Goal: Task Accomplishment & Management: Use online tool/utility

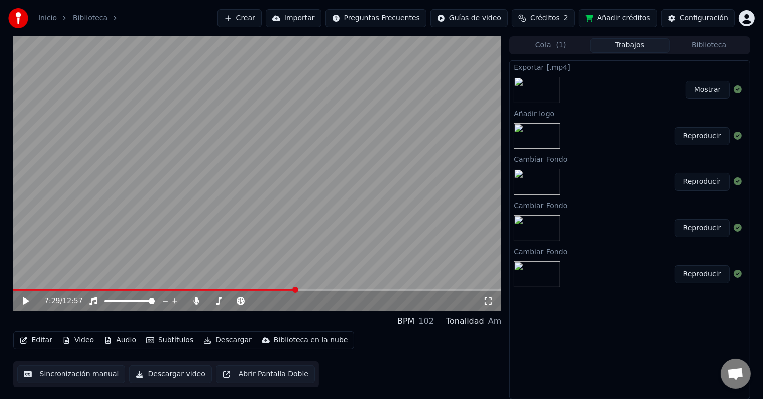
click at [316, 287] on video at bounding box center [257, 173] width 489 height 275
click at [326, 291] on span at bounding box center [257, 290] width 489 height 2
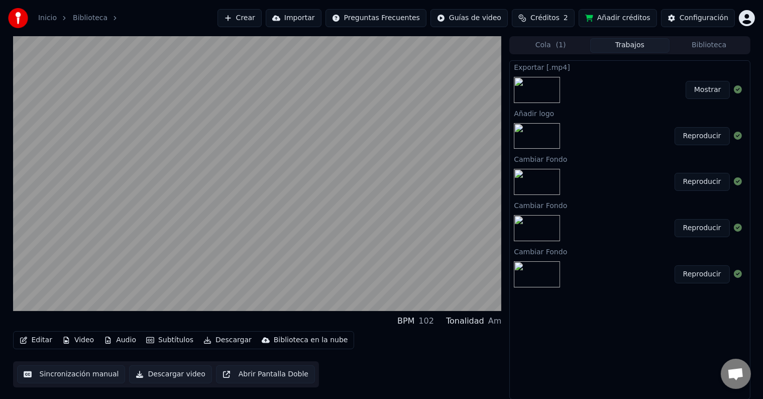
click at [392, 362] on div "Editar Video Audio Subtítulos Descargar Biblioteca en la nube Sincronización ma…" at bounding box center [257, 359] width 489 height 56
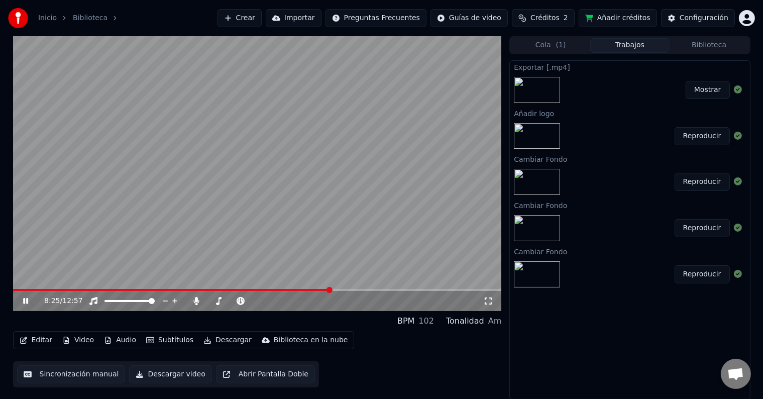
click at [490, 300] on icon at bounding box center [489, 301] width 10 height 8
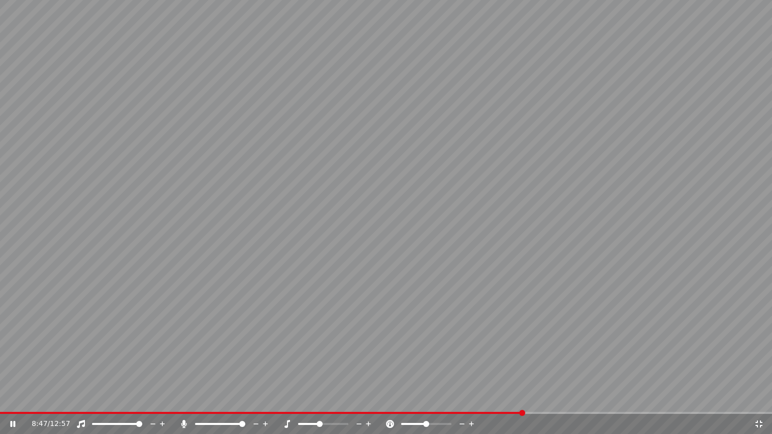
click at [523, 399] on span at bounding box center [386, 413] width 772 height 2
click at [537, 399] on video at bounding box center [386, 217] width 772 height 434
click at [541, 399] on span at bounding box center [386, 413] width 772 height 2
click at [483, 292] on video at bounding box center [386, 217] width 772 height 434
click at [553, 399] on video at bounding box center [386, 217] width 772 height 434
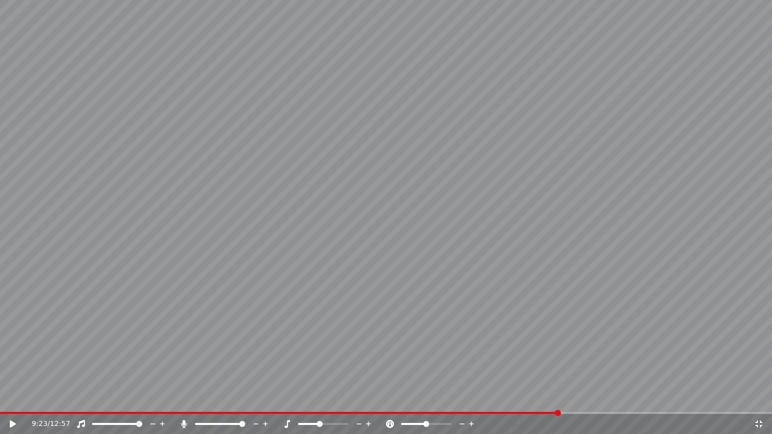
click at [559, 399] on span at bounding box center [386, 413] width 772 height 2
click at [11, 399] on icon at bounding box center [13, 424] width 6 height 7
click at [584, 399] on span at bounding box center [386, 413] width 772 height 2
click at [606, 399] on span at bounding box center [386, 413] width 772 height 2
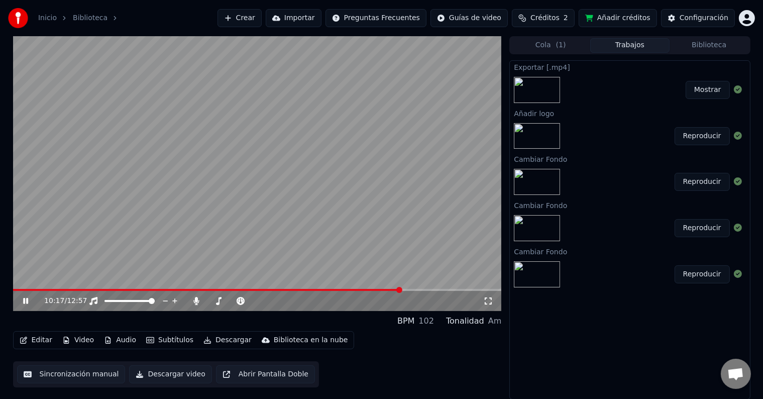
click at [26, 303] on icon at bounding box center [25, 301] width 5 height 6
click at [36, 340] on button "Editar" at bounding box center [36, 340] width 41 height 14
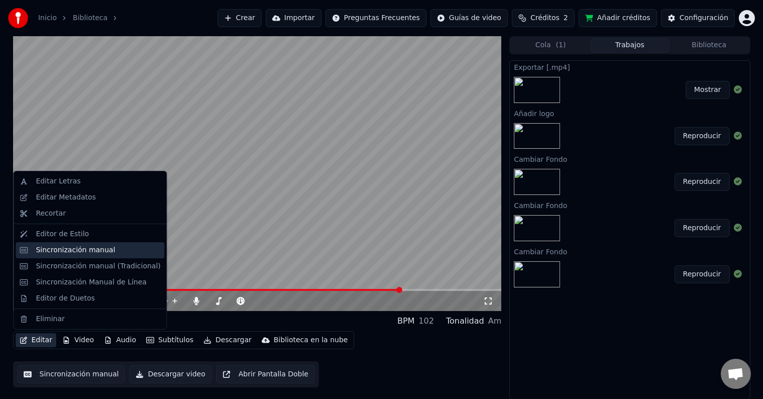
click at [76, 253] on div "Sincronización manual" at bounding box center [75, 250] width 79 height 10
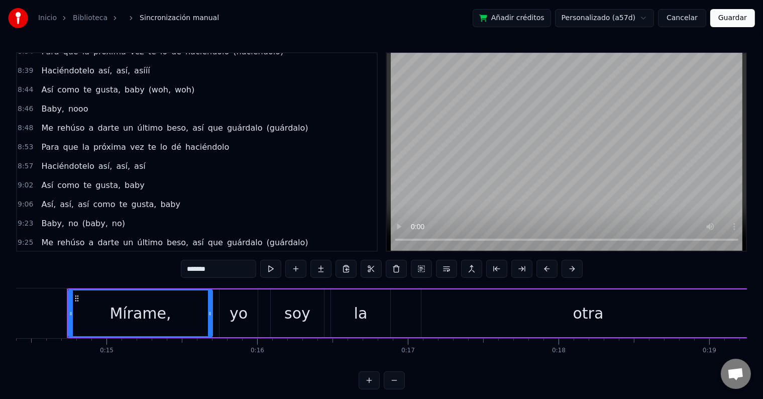
scroll to position [2833, 0]
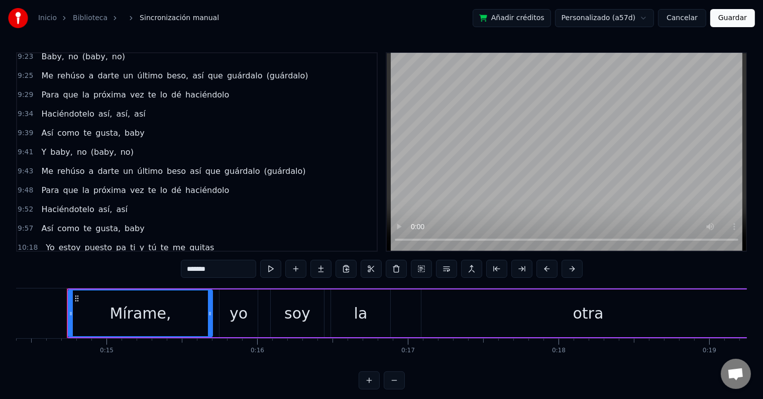
click at [58, 242] on span "estoy" at bounding box center [70, 248] width 24 height 12
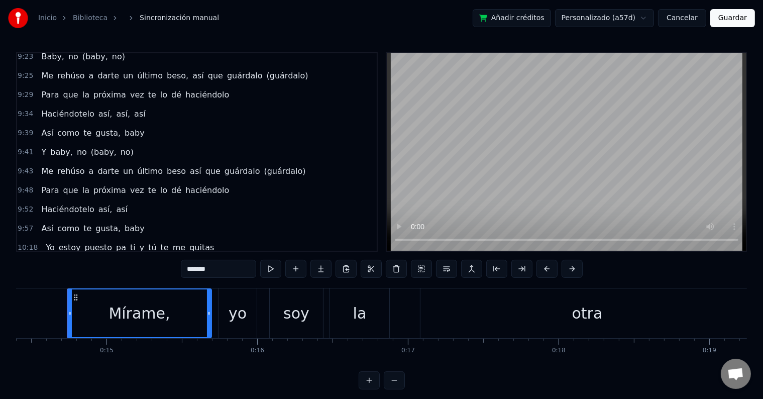
click at [58, 242] on span "estoy" at bounding box center [70, 248] width 24 height 12
type input "*****"
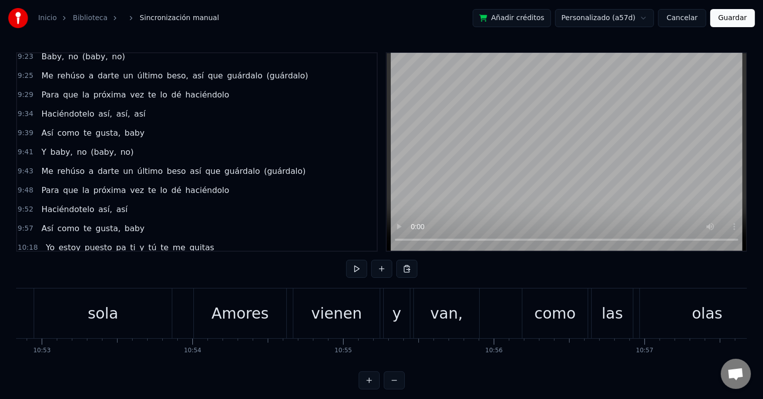
scroll to position [0, 98425]
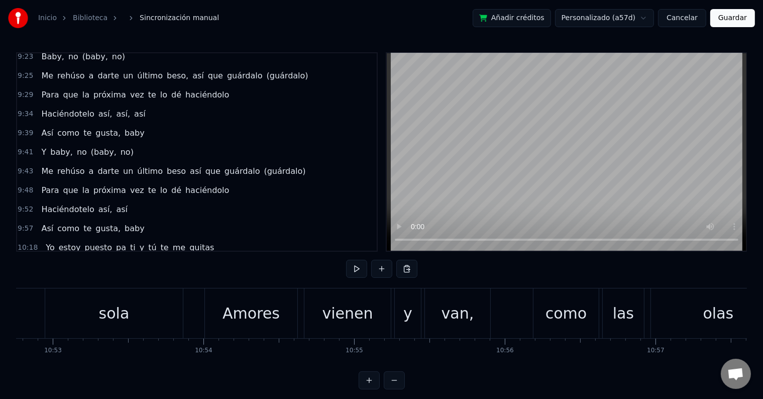
click at [229, 317] on div "Amores" at bounding box center [251, 313] width 57 height 23
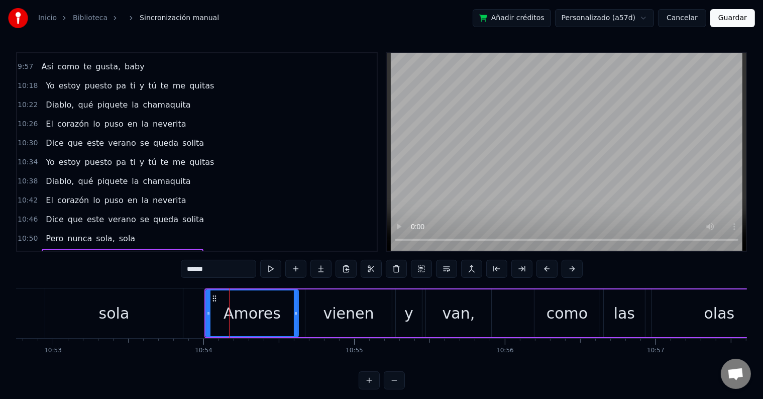
scroll to position [2999, 0]
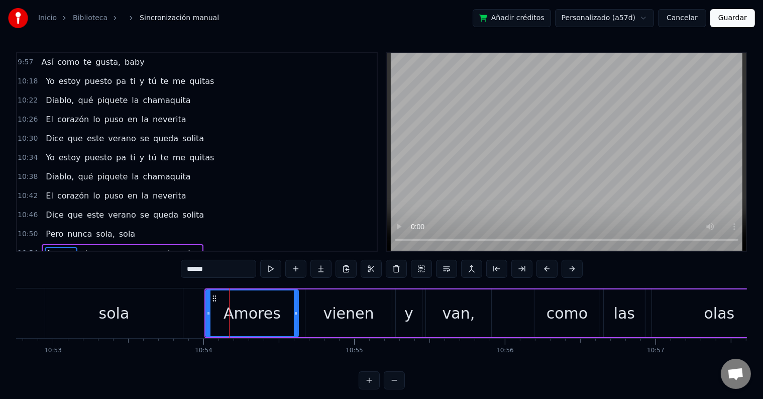
click at [188, 269] on input "******" at bounding box center [218, 269] width 75 height 18
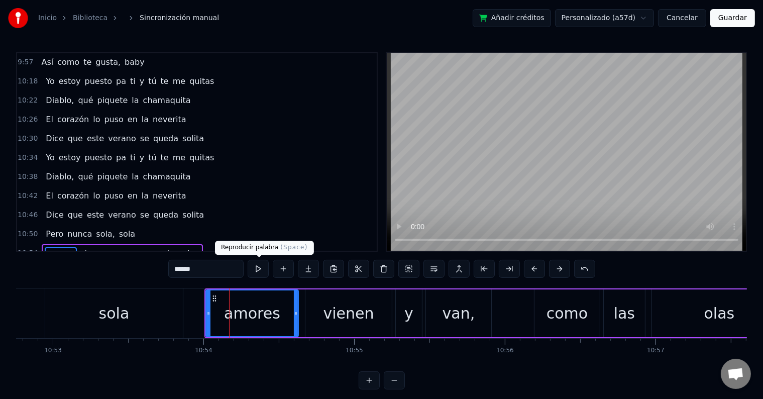
click at [259, 268] on button at bounding box center [258, 269] width 21 height 18
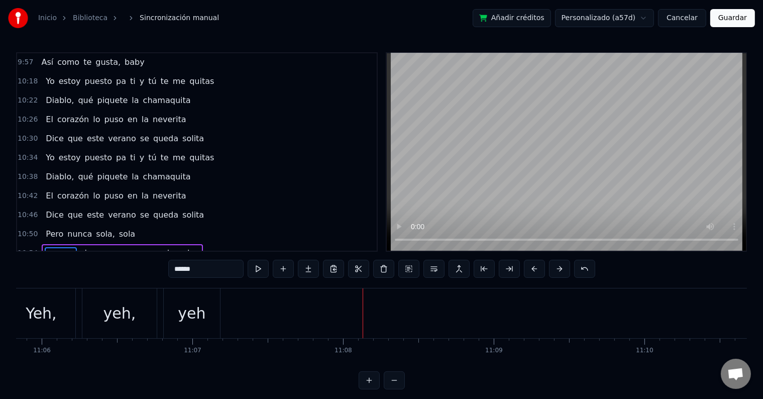
scroll to position [3049, 0]
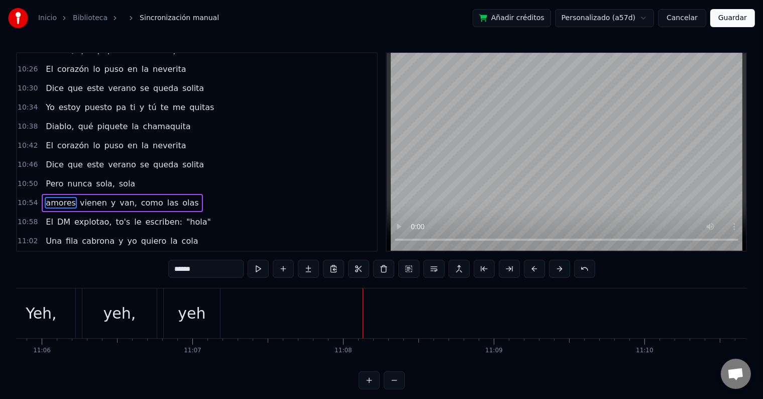
click at [87, 254] on span "yeh" at bounding box center [95, 260] width 17 height 12
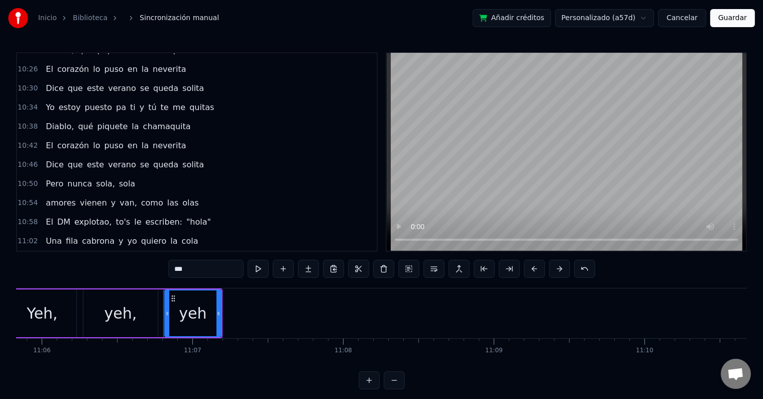
scroll to position [3054, 0]
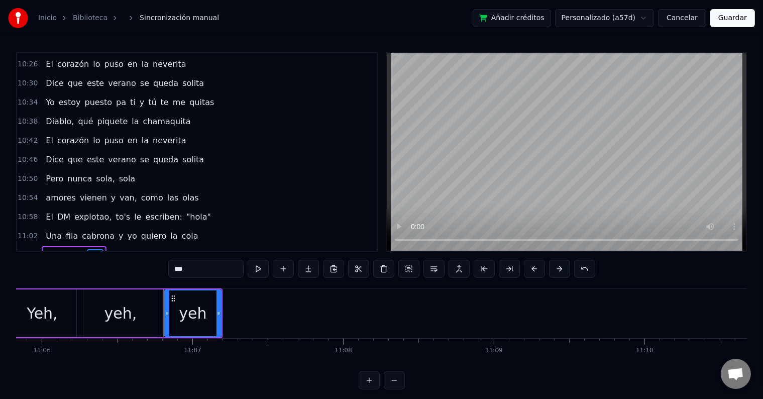
click at [201, 273] on input "***" at bounding box center [205, 269] width 75 height 18
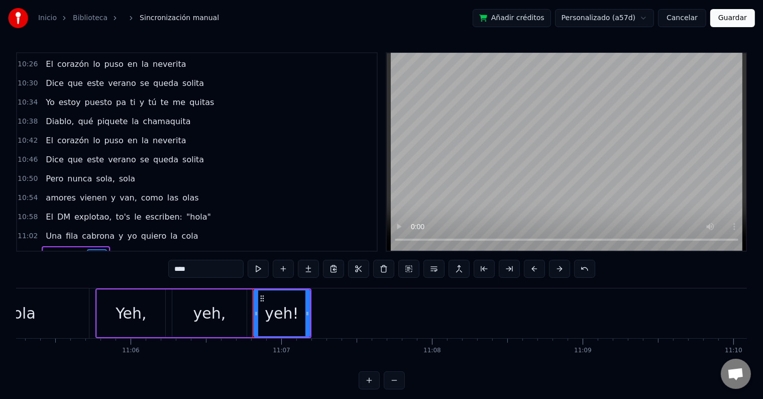
scroll to position [0, 100308]
click at [144, 311] on div "Yeh," at bounding box center [131, 314] width 68 height 48
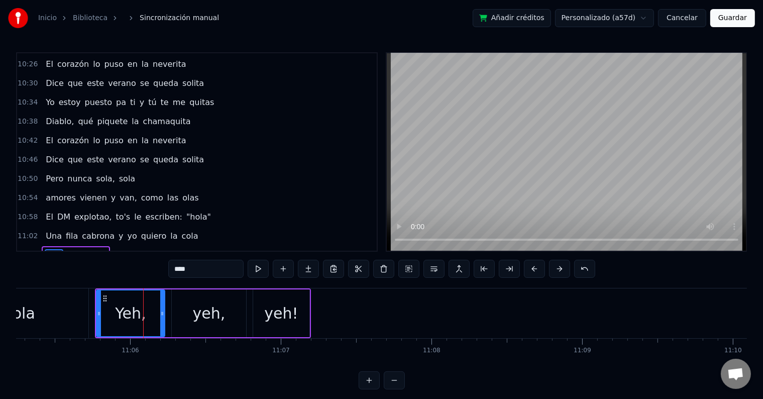
click at [176, 267] on input "****" at bounding box center [205, 269] width 75 height 18
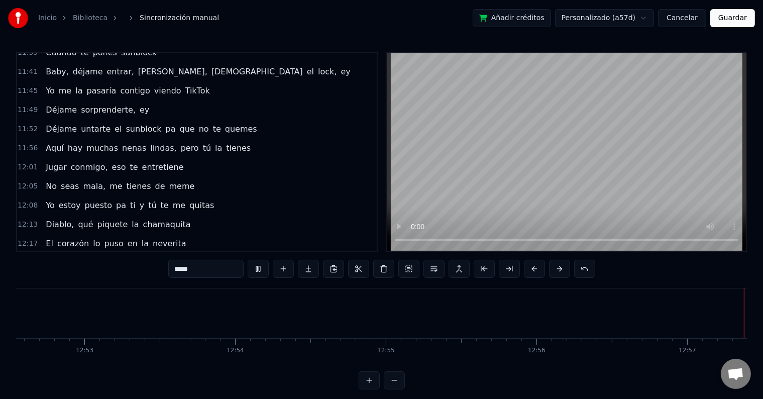
scroll to position [0, 116489]
click at [121, 314] on span "una" at bounding box center [129, 320] width 17 height 12
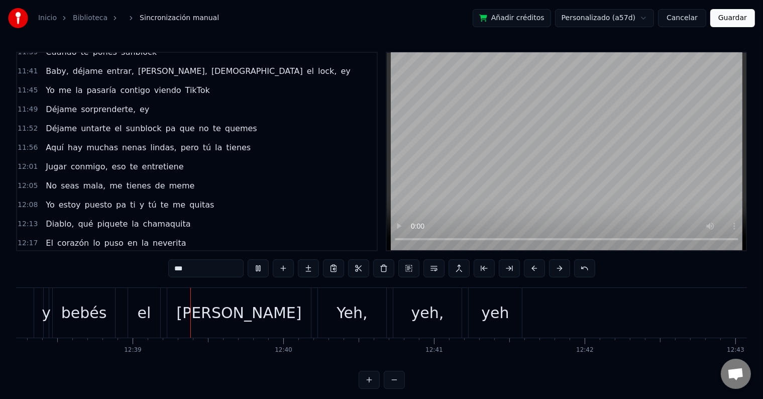
scroll to position [0, 114343]
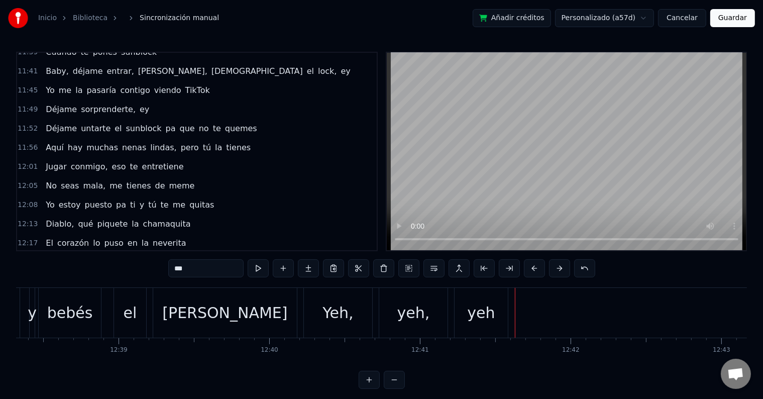
click at [87, 352] on span "yeh" at bounding box center [95, 358] width 17 height 12
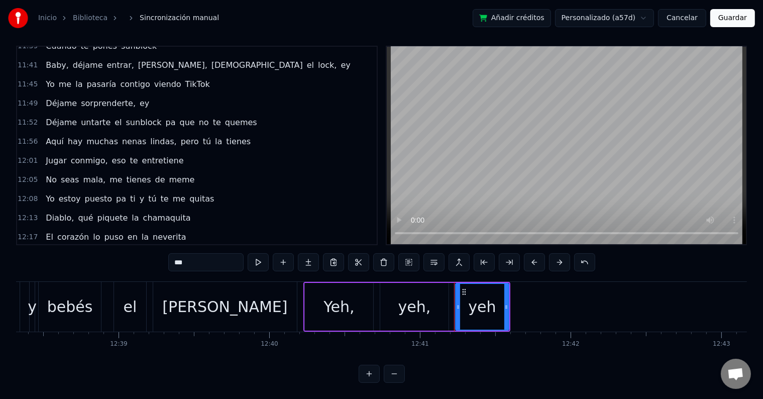
click at [223, 253] on input "***" at bounding box center [205, 262] width 75 height 18
click at [317, 303] on div "Yeh," at bounding box center [339, 307] width 68 height 48
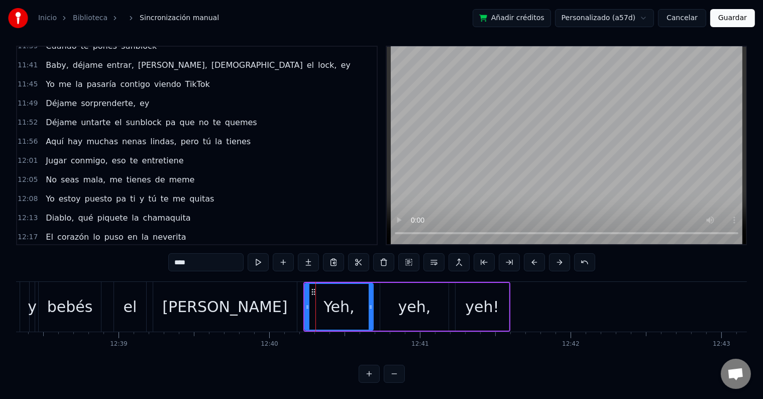
click at [178, 254] on input "****" at bounding box center [205, 262] width 75 height 18
type input "*****"
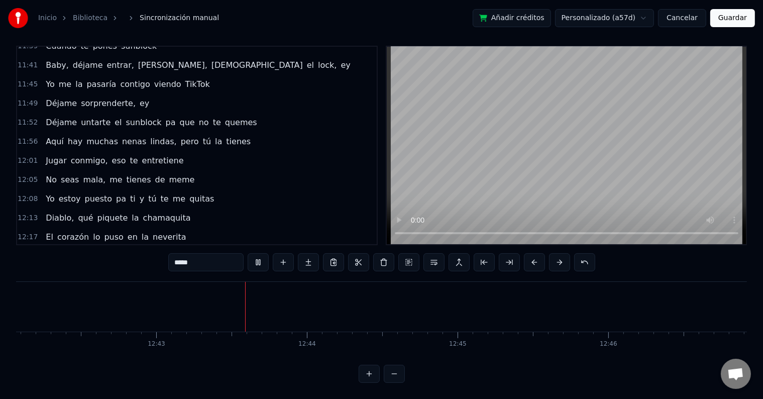
scroll to position [0, 114997]
click at [743, 14] on button "Guardar" at bounding box center [733, 18] width 45 height 18
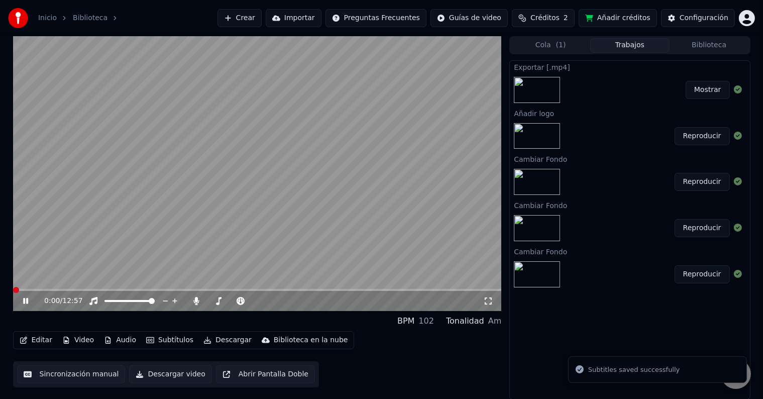
click at [26, 300] on icon at bounding box center [25, 301] width 5 height 6
